Goal: Navigation & Orientation: Find specific page/section

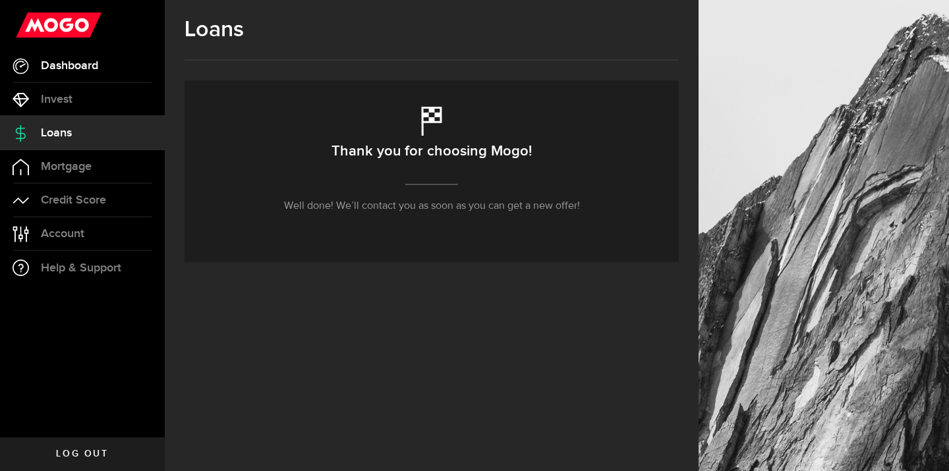
click at [57, 68] on span "Dashboard" at bounding box center [69, 66] width 57 height 12
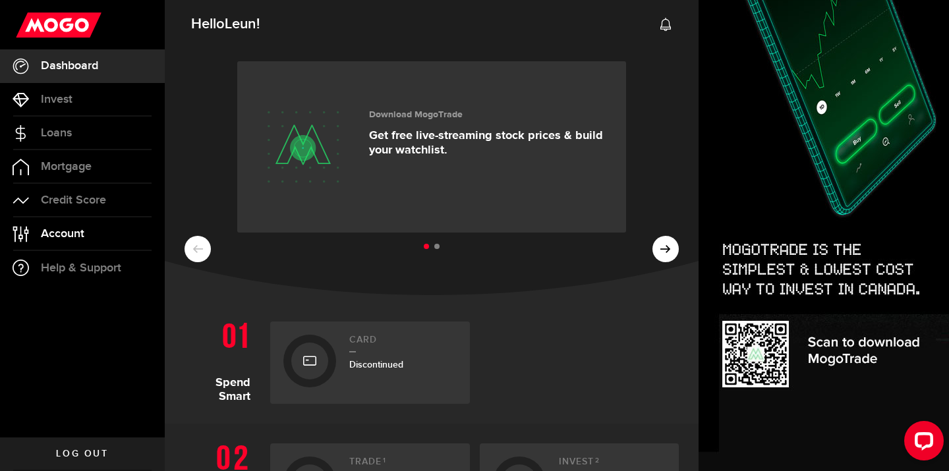
click at [69, 234] on span "Account" at bounding box center [62, 234] width 43 height 12
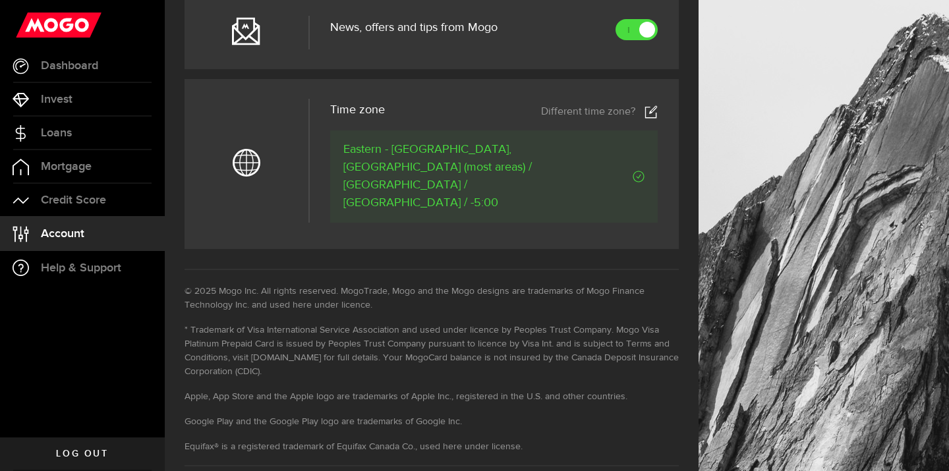
scroll to position [677, 0]
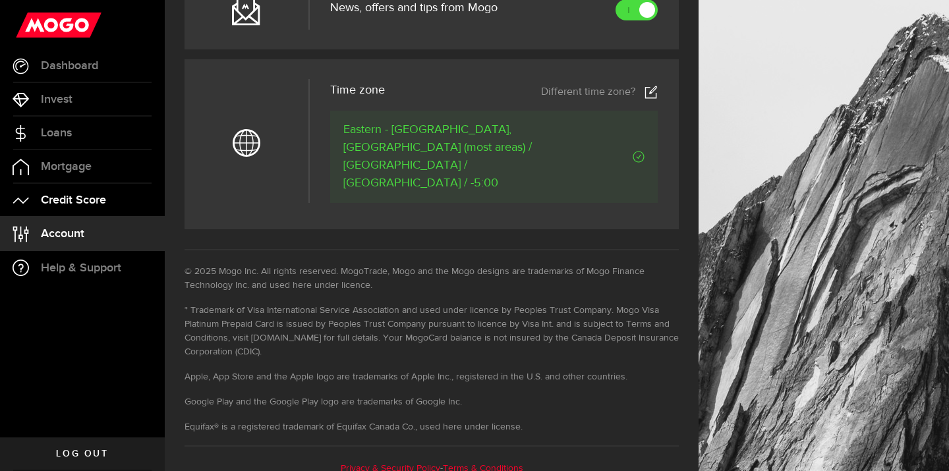
click at [90, 202] on span "Credit Score" at bounding box center [73, 200] width 65 height 12
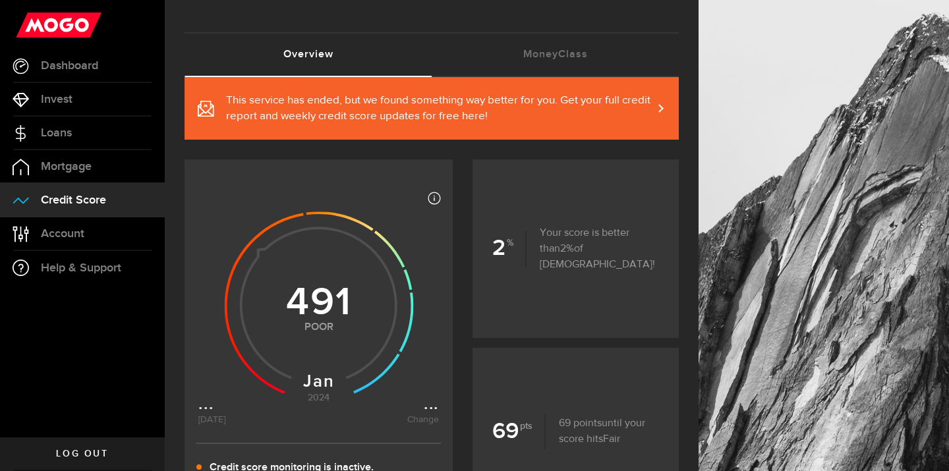
scroll to position [161, 0]
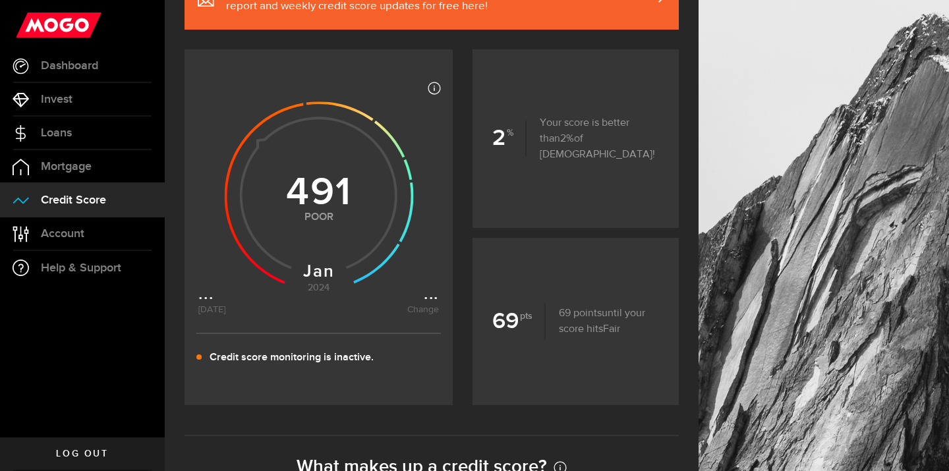
click at [425, 309] on icon at bounding box center [318, 192] width 241 height 241
click at [428, 302] on icon at bounding box center [318, 192] width 241 height 241
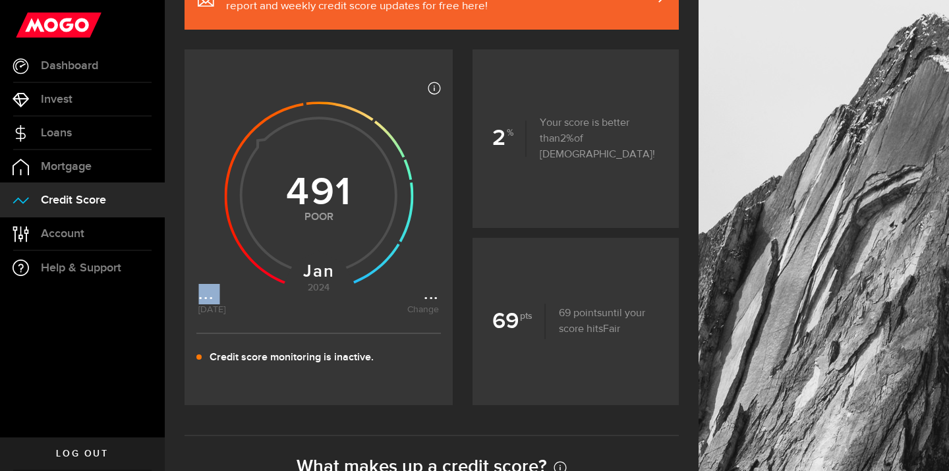
click at [428, 302] on icon at bounding box center [318, 192] width 241 height 241
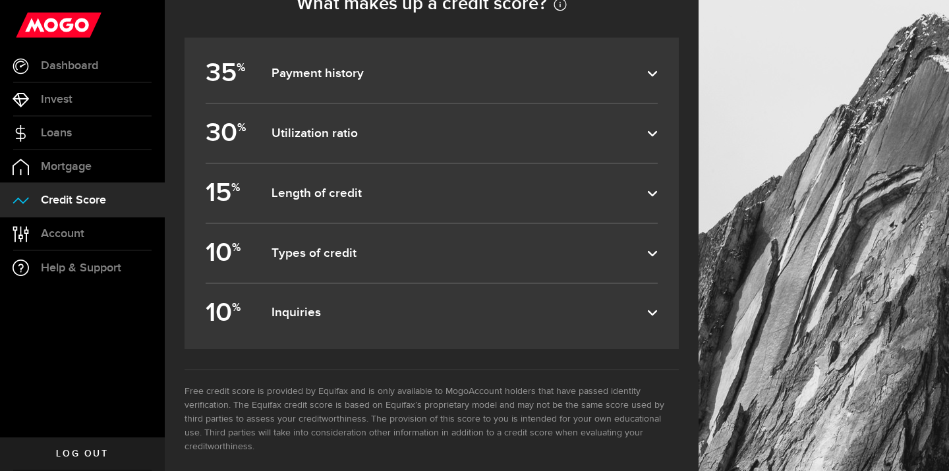
scroll to position [0, 0]
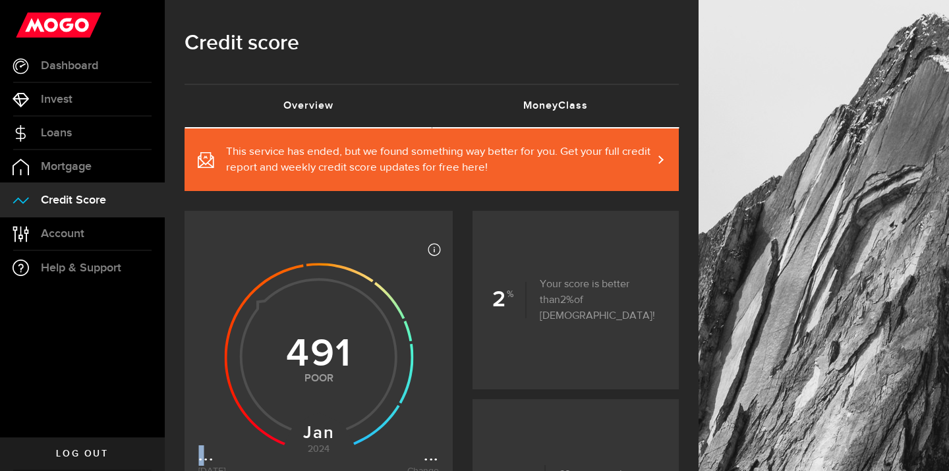
click at [536, 106] on link "MoneyClass (requires attention)" at bounding box center [555, 106] width 247 height 42
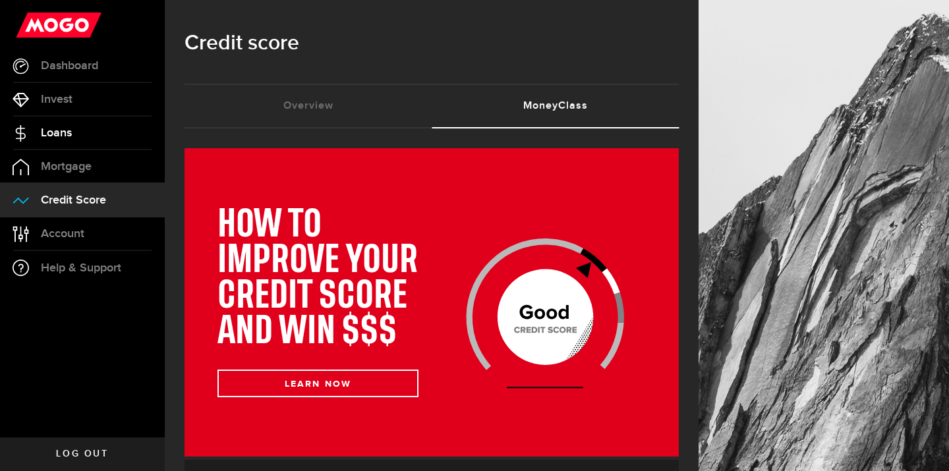
click at [59, 127] on span "Loans" at bounding box center [56, 133] width 31 height 12
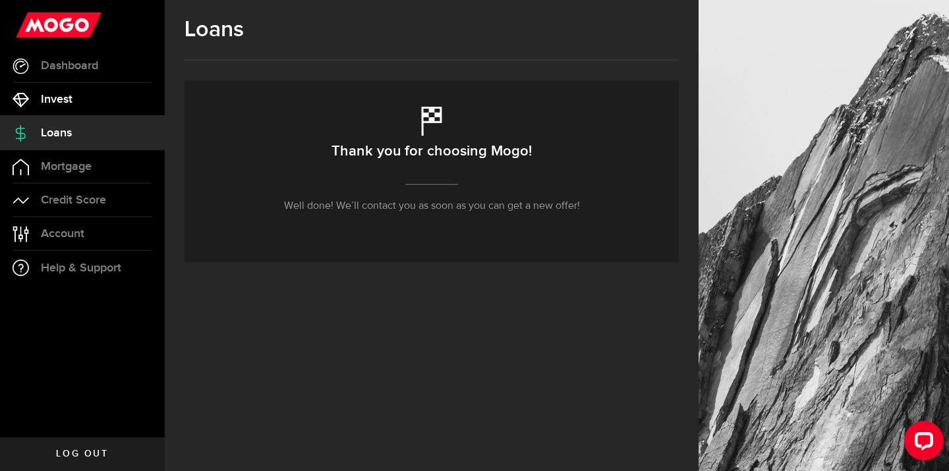
click at [53, 98] on span "Invest" at bounding box center [57, 100] width 32 height 12
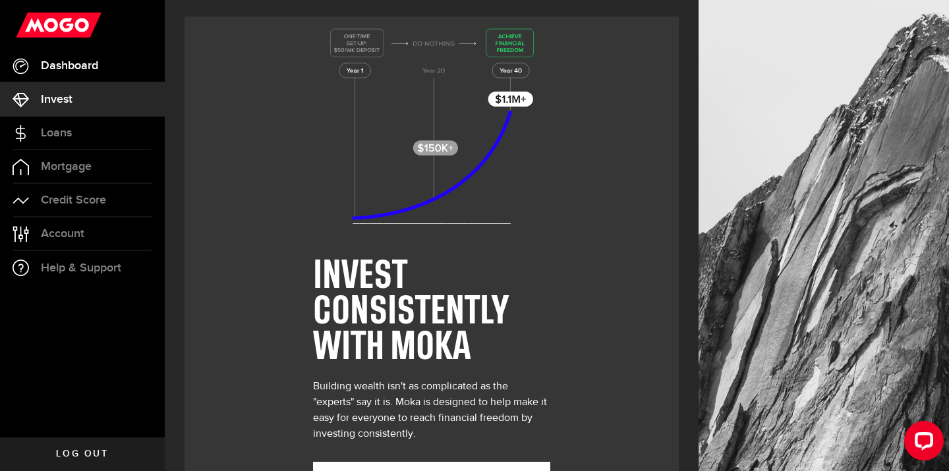
click at [53, 66] on span "Dashboard" at bounding box center [69, 66] width 57 height 12
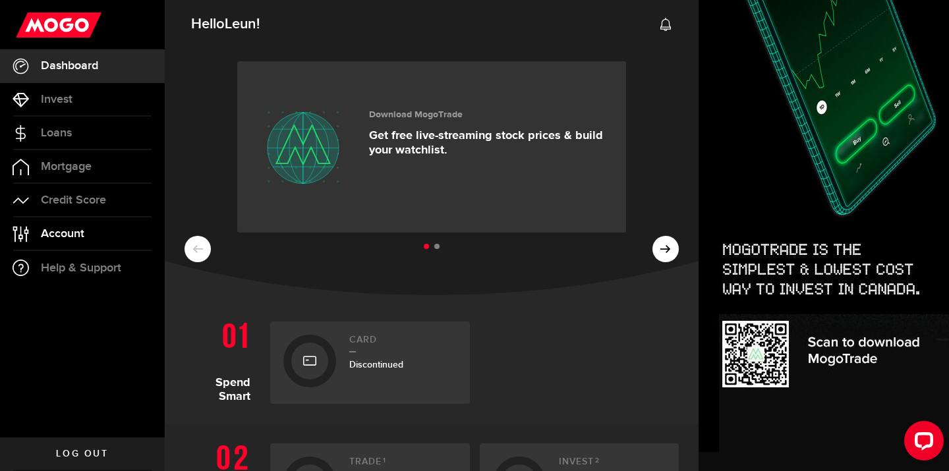
click at [76, 235] on span "Account" at bounding box center [62, 234] width 43 height 12
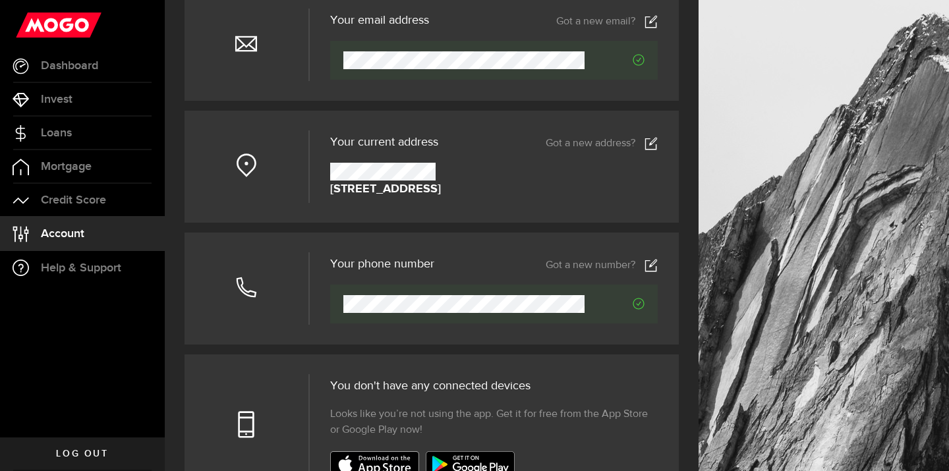
scroll to position [155, 0]
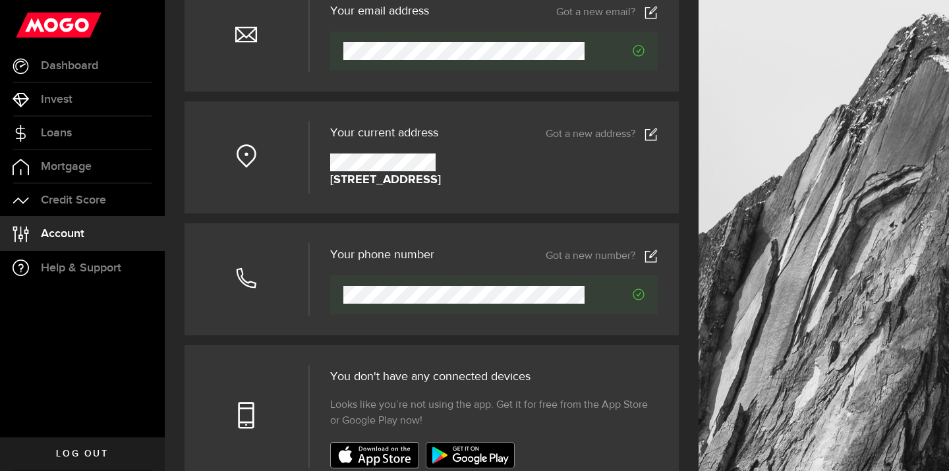
click at [82, 455] on span "Log out" at bounding box center [82, 453] width 52 height 9
